Goal: Navigation & Orientation: Find specific page/section

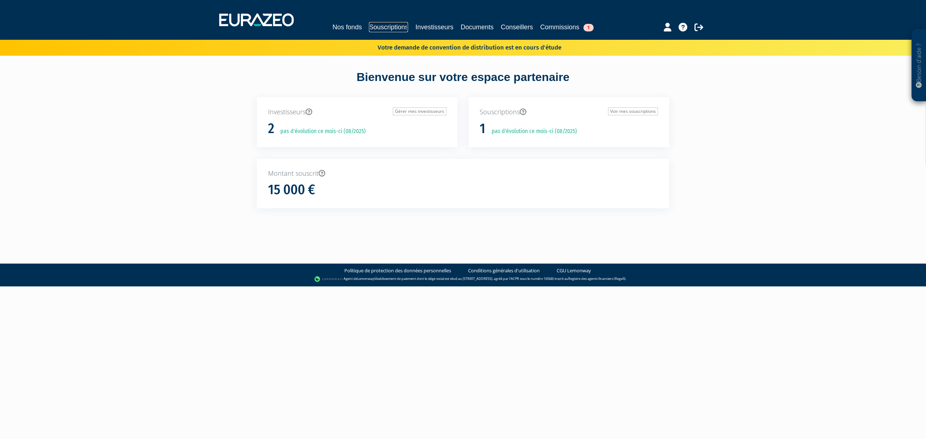
click at [378, 25] on link "Souscriptions" at bounding box center [388, 27] width 39 height 10
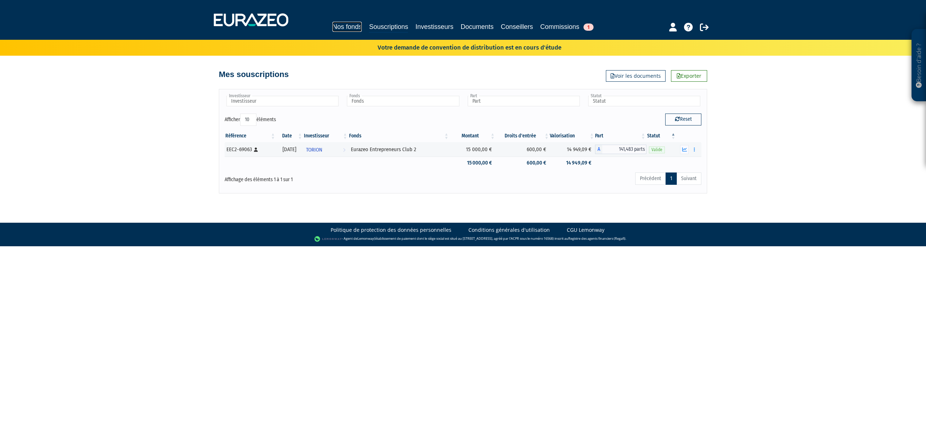
click at [342, 25] on link "Nos fonds" at bounding box center [346, 27] width 29 height 10
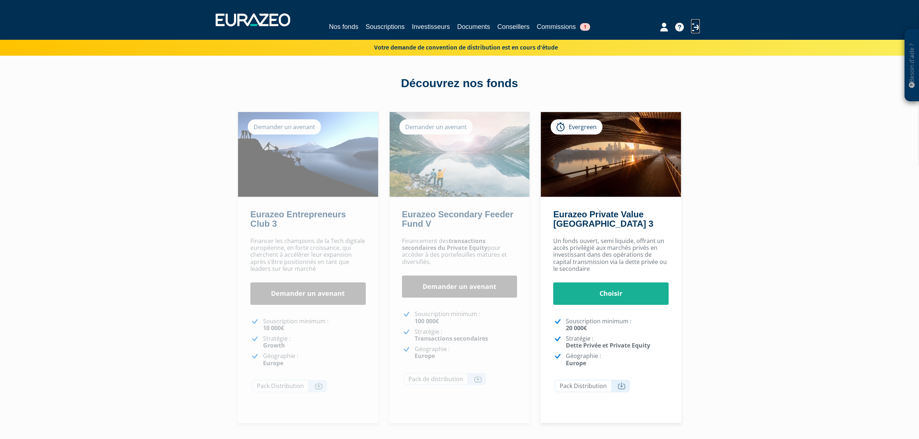
click at [698, 26] on icon at bounding box center [695, 27] width 9 height 9
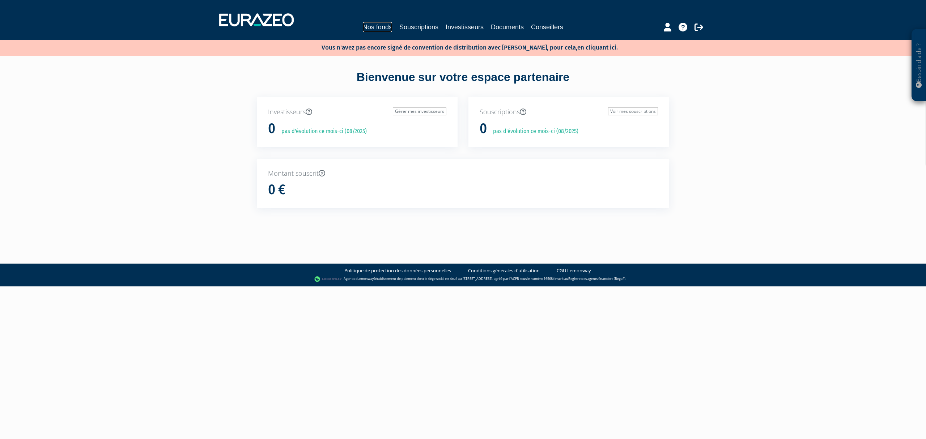
click at [374, 26] on link "Nos fonds" at bounding box center [377, 27] width 29 height 10
